Goal: Communication & Community: Answer question/provide support

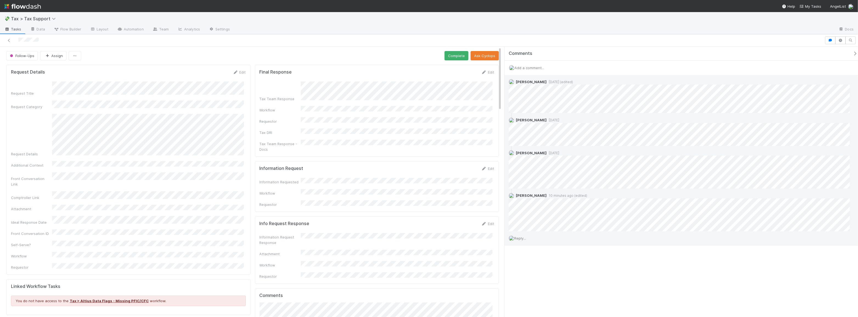
click at [524, 237] on span "Reply..." at bounding box center [520, 238] width 12 height 4
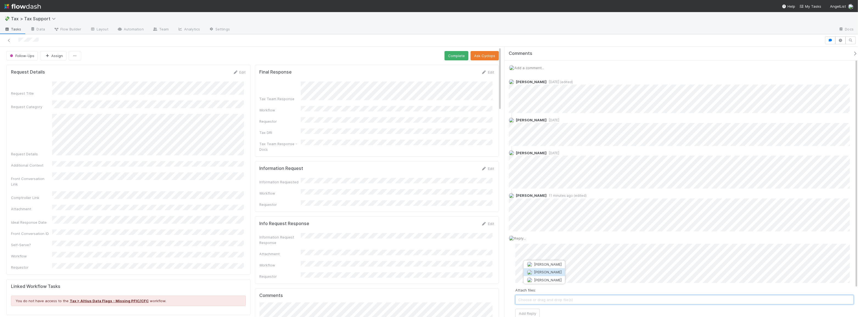
click at [543, 273] on span "Michael Binck" at bounding box center [548, 272] width 28 height 4
click at [582, 271] on span "Andrea Tidrow" at bounding box center [581, 272] width 28 height 4
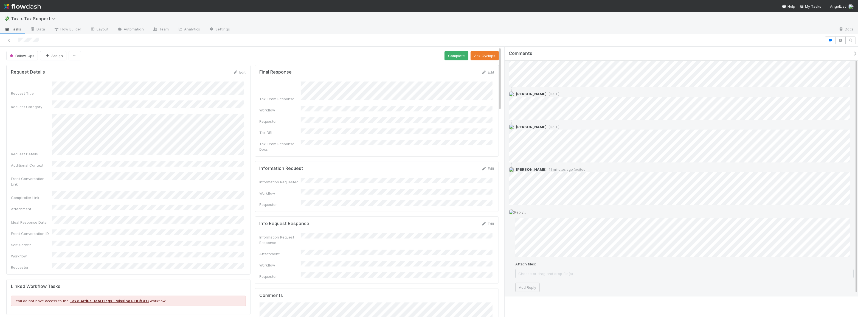
scroll to position [32, 0]
click at [531, 280] on button "Add Reply" at bounding box center [528, 281] width 24 height 9
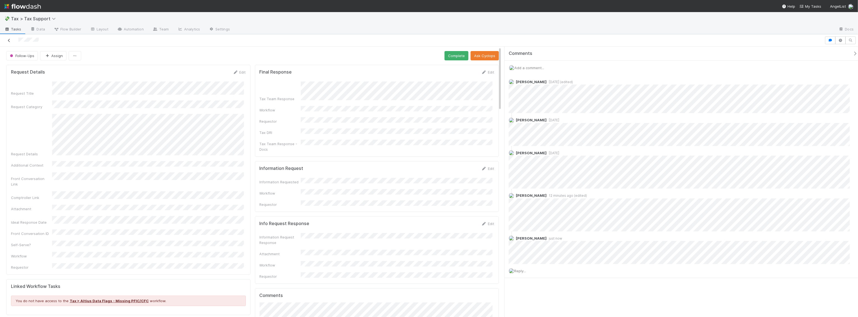
click at [7, 42] on icon at bounding box center [8, 41] width 5 height 4
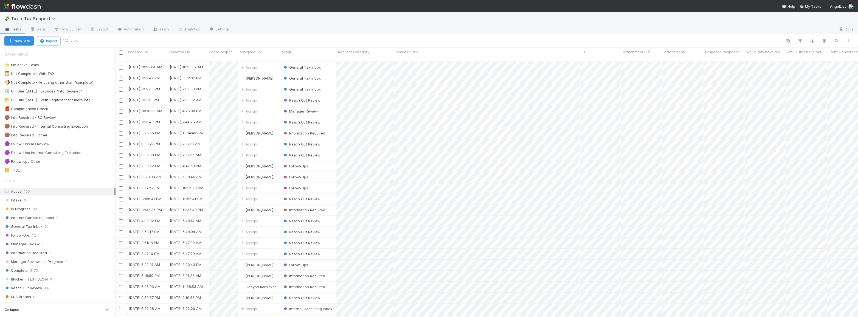
scroll to position [256, 739]
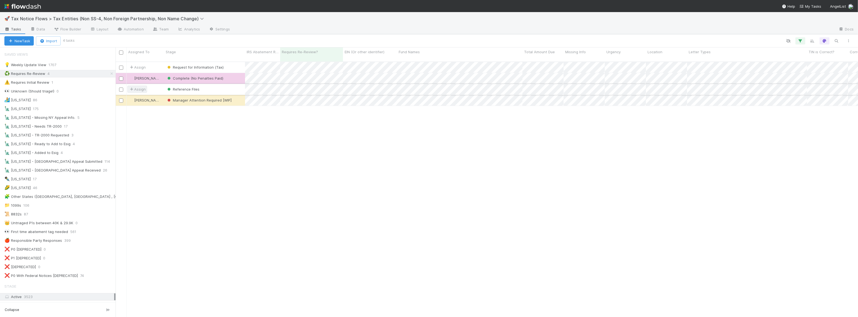
scroll to position [256, 739]
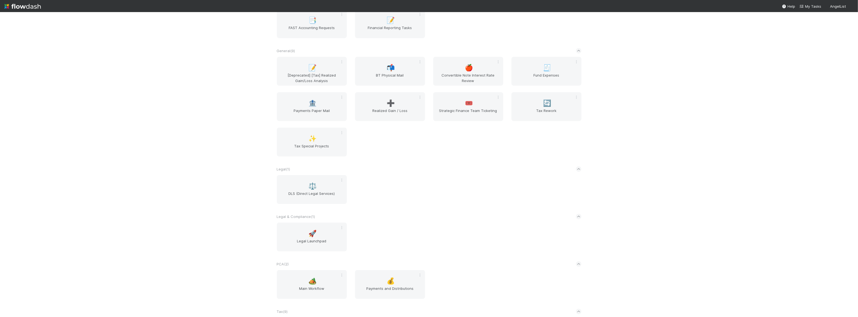
scroll to position [349, 0]
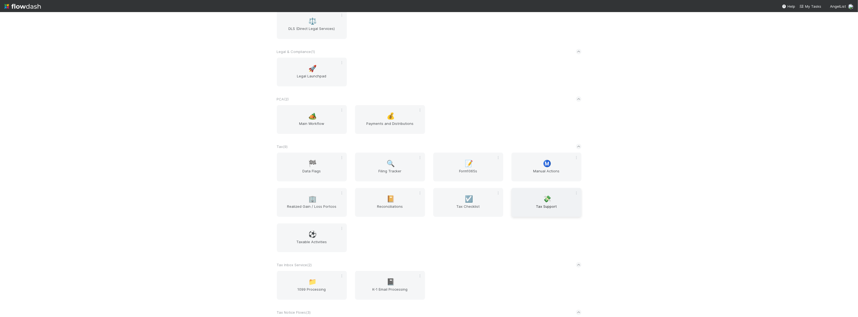
click at [551, 203] on div "💸 Tax Support" at bounding box center [547, 202] width 70 height 29
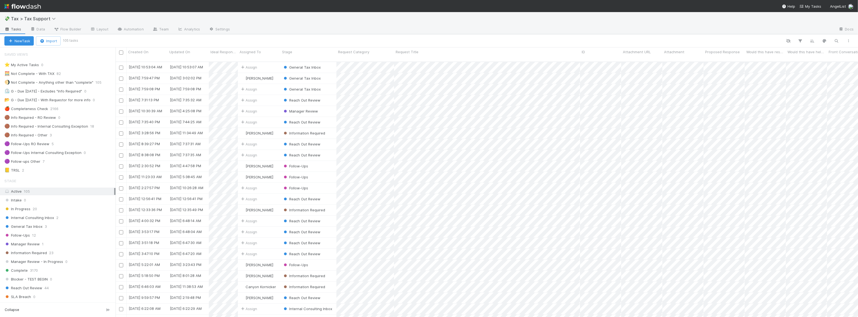
scroll to position [256, 739]
click at [54, 227] on div "General Tax Inbox 3" at bounding box center [59, 226] width 111 height 7
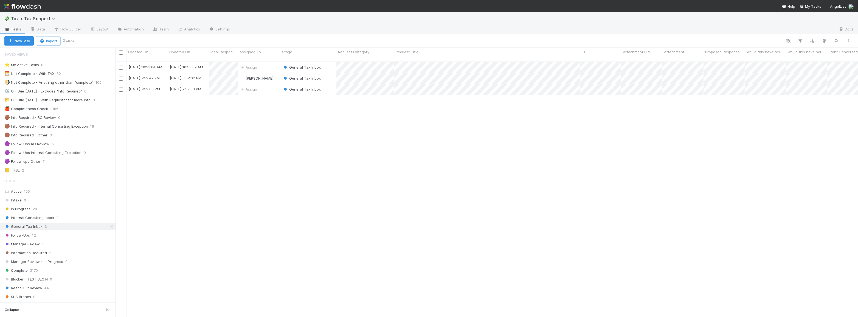
scroll to position [256, 739]
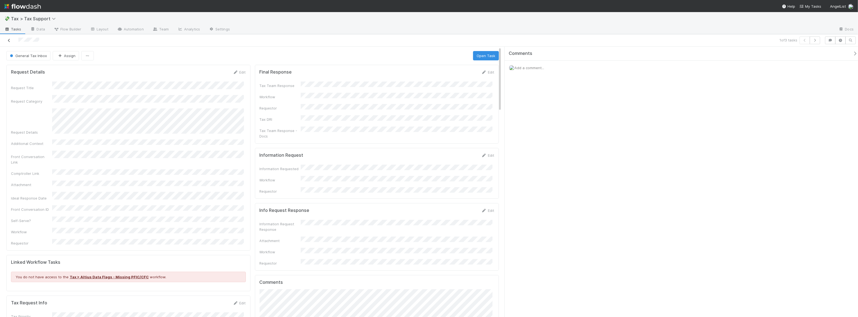
click at [9, 41] on icon at bounding box center [8, 41] width 5 height 4
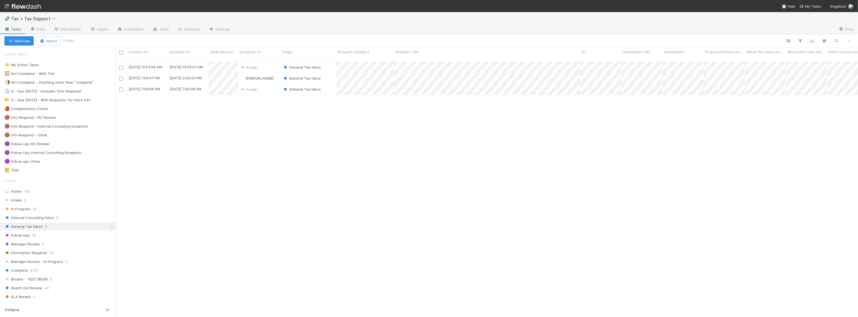
scroll to position [256, 739]
click at [44, 234] on div "Follow-Ups 12" at bounding box center [59, 235] width 111 height 7
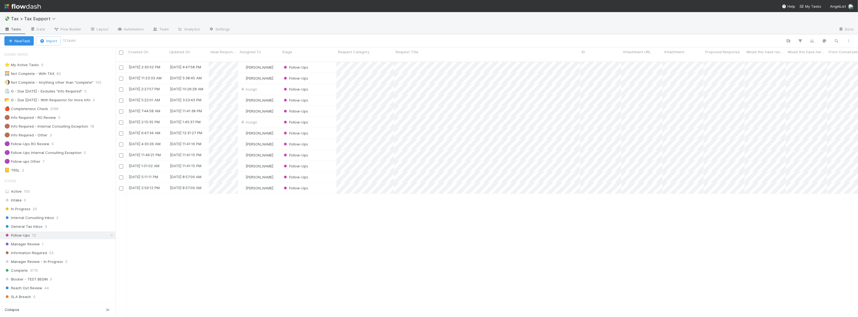
scroll to position [256, 739]
click at [319, 62] on div "Follow-Ups" at bounding box center [309, 67] width 56 height 11
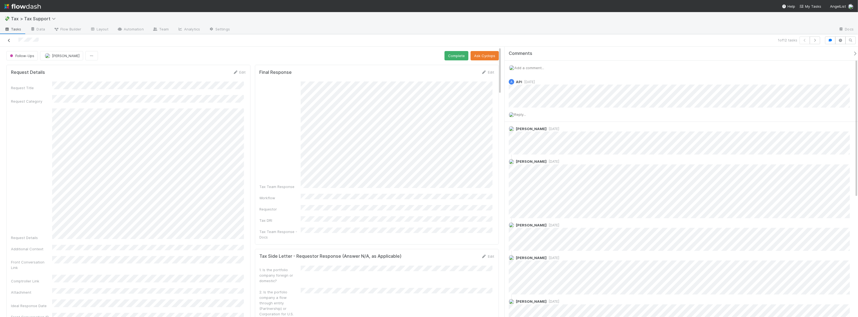
click at [10, 40] on icon at bounding box center [8, 41] width 5 height 4
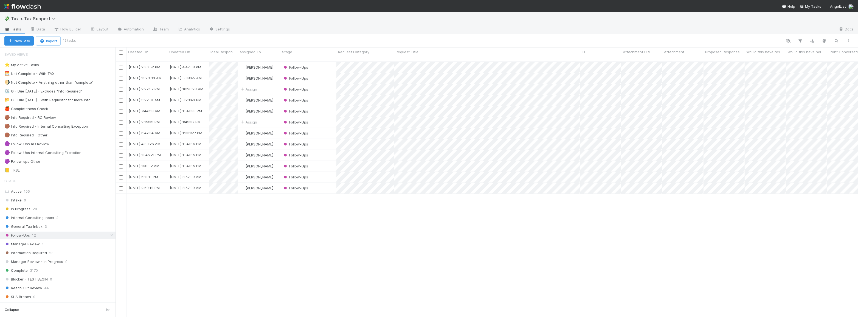
scroll to position [256, 739]
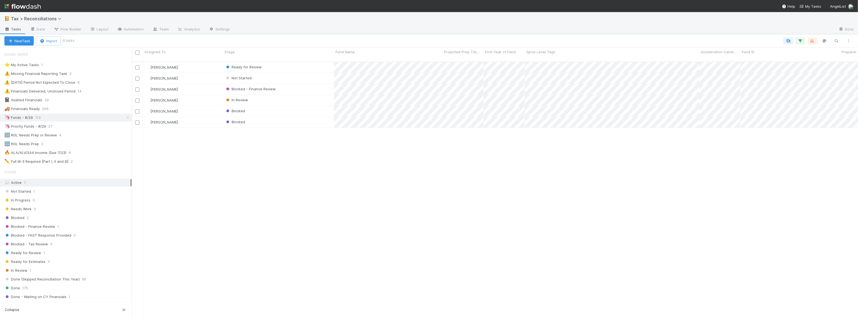
scroll to position [256, 723]
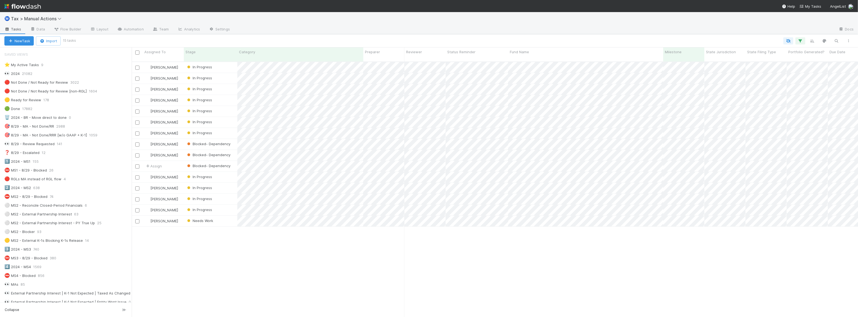
scroll to position [256, 723]
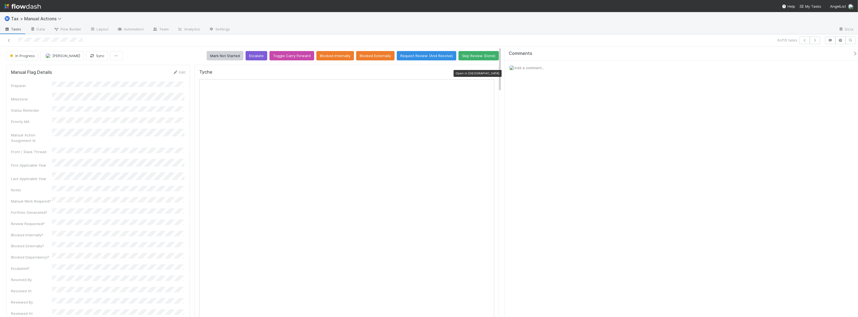
click at [489, 72] on icon at bounding box center [491, 74] width 5 height 4
